Goal: Information Seeking & Learning: Learn about a topic

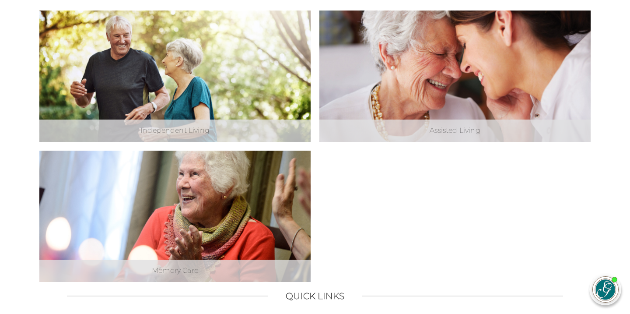
scroll to position [330, 0]
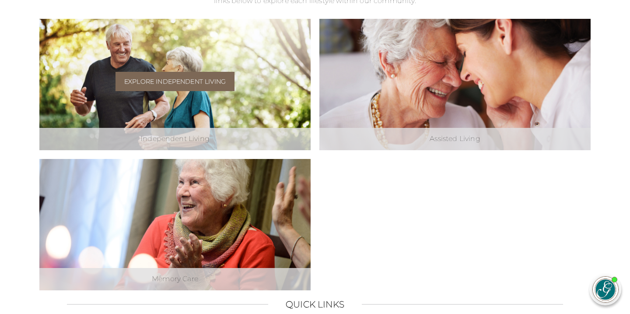
click at [194, 84] on link "Explore Independent Living" at bounding box center [175, 81] width 119 height 19
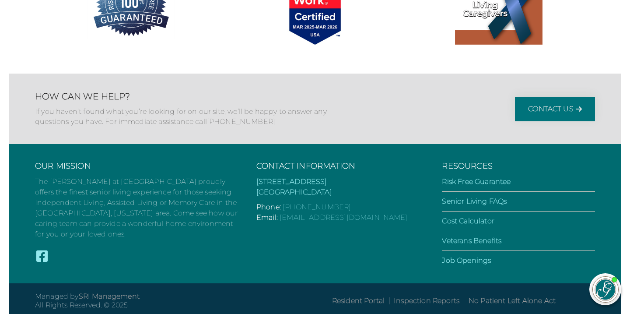
scroll to position [1766, 0]
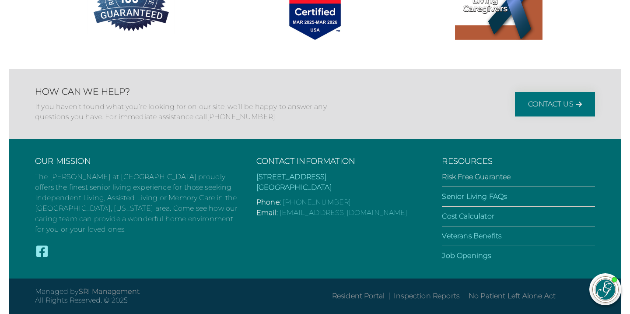
click at [495, 176] on link "Risk Free Guarantee" at bounding box center [476, 176] width 69 height 8
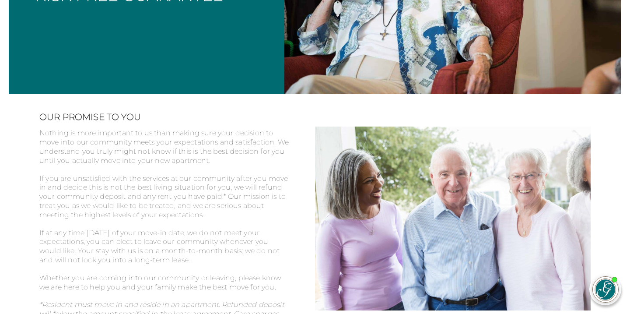
scroll to position [90, 0]
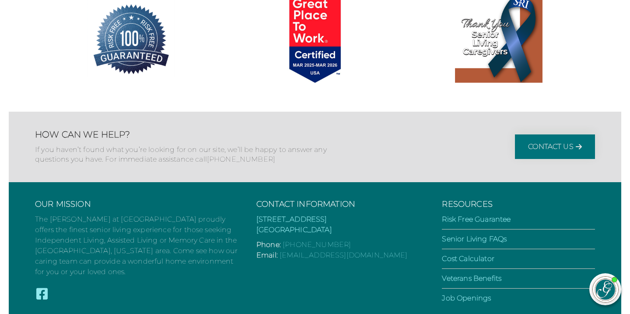
scroll to position [1686, 0]
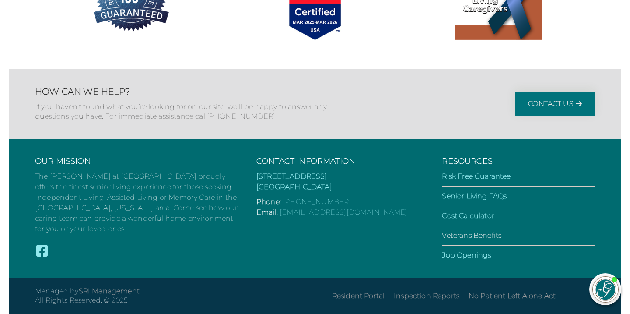
click at [494, 235] on link "Veterans Benefits" at bounding box center [472, 235] width 60 height 8
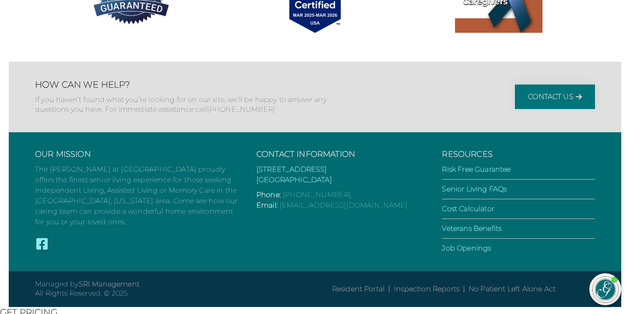
scroll to position [715, 0]
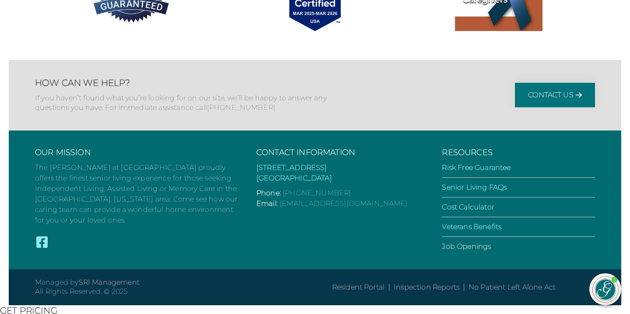
click at [480, 250] on link "Job Openings" at bounding box center [466, 246] width 49 height 8
